Goal: Task Accomplishment & Management: Manage account settings

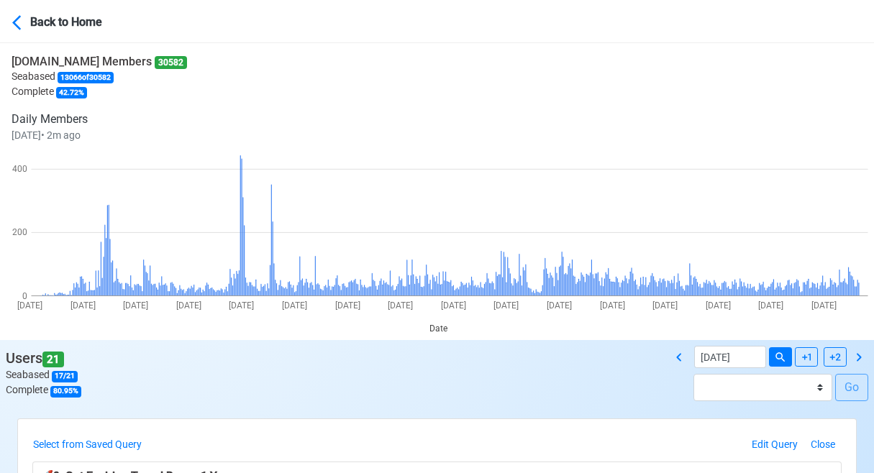
scroll to position [432, 0]
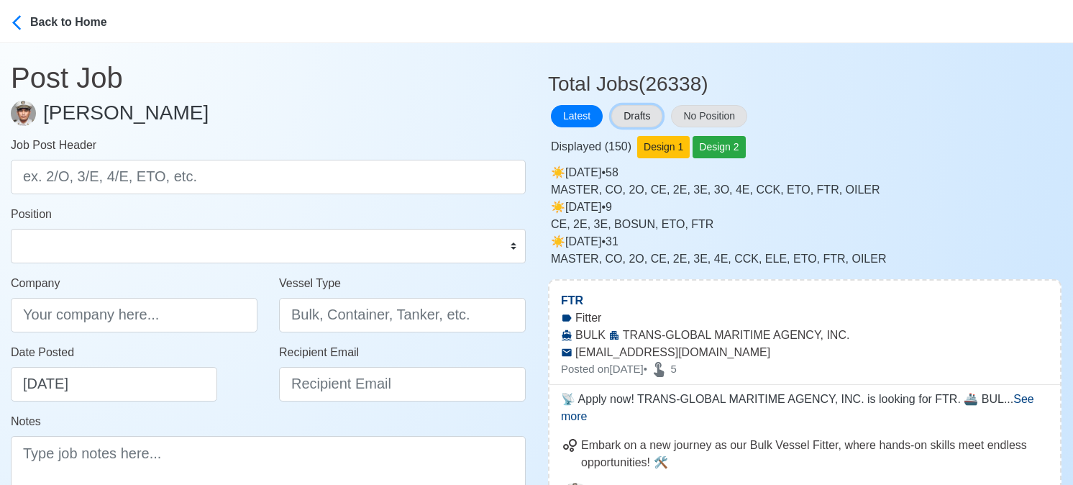
click at [629, 110] on button "Drafts" at bounding box center [636, 116] width 51 height 22
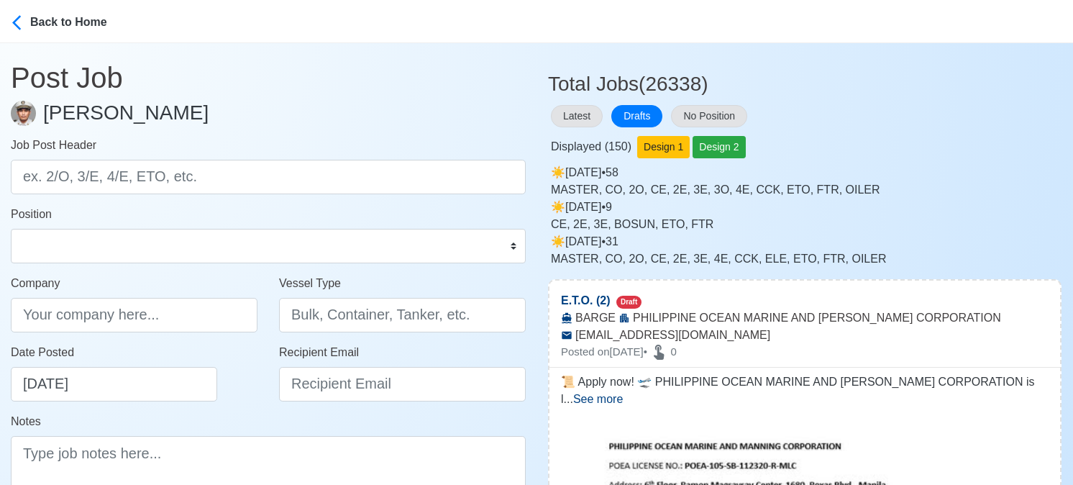
click at [800, 89] on h3 "Total Jobs (26338)" at bounding box center [805, 78] width 514 height 36
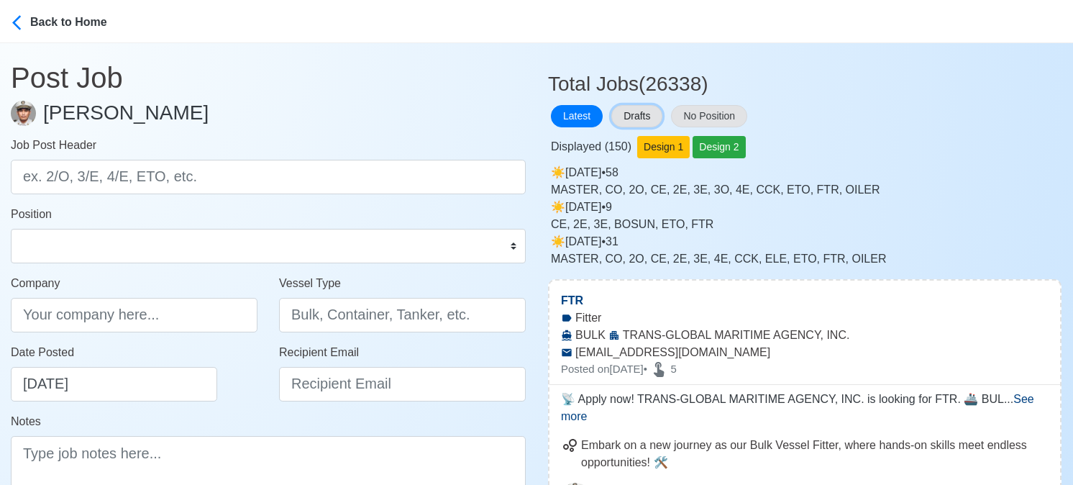
click at [639, 120] on button "Drafts" at bounding box center [636, 116] width 51 height 22
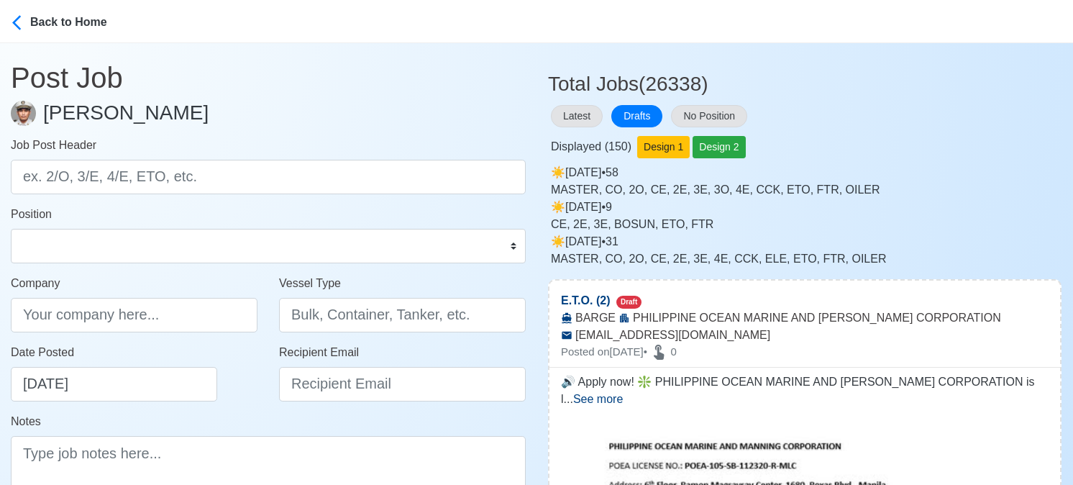
click at [857, 103] on div "Latest Drafts No Position" at bounding box center [805, 116] width 514 height 28
